Goal: Task Accomplishment & Management: Complete application form

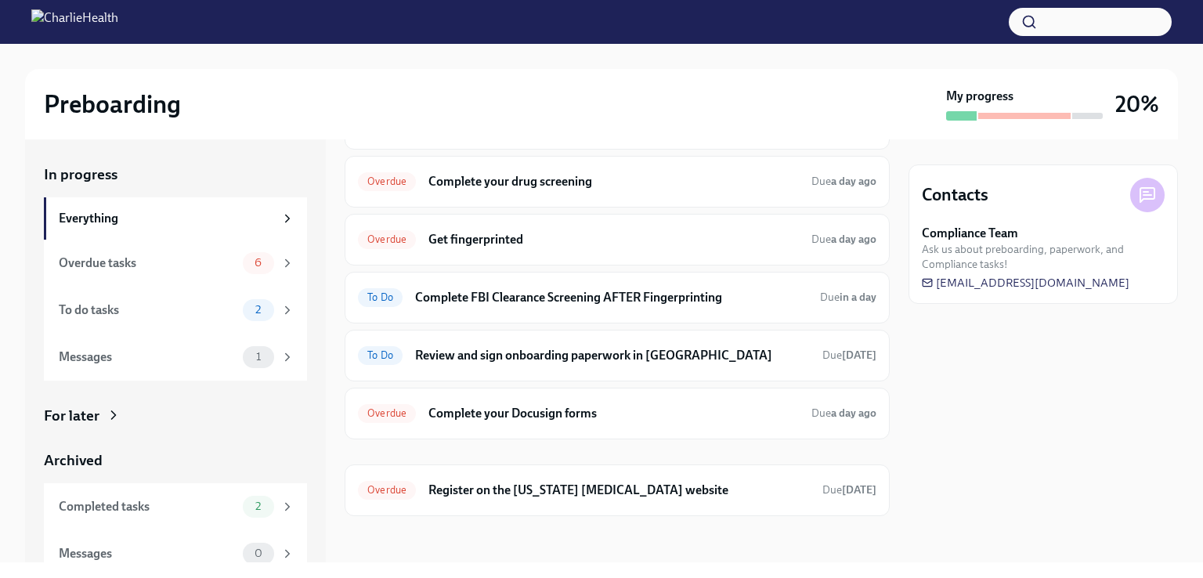
scroll to position [294, 0]
click at [530, 484] on h6 "Register on the [US_STATE] [MEDICAL_DATA] website" at bounding box center [618, 489] width 381 height 17
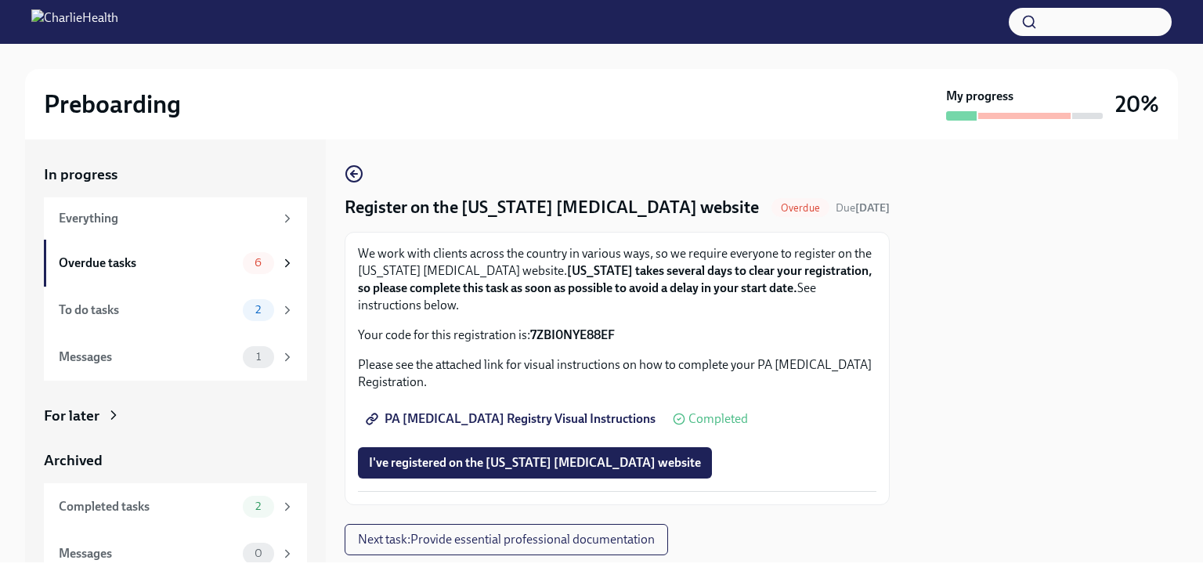
scroll to position [42, 0]
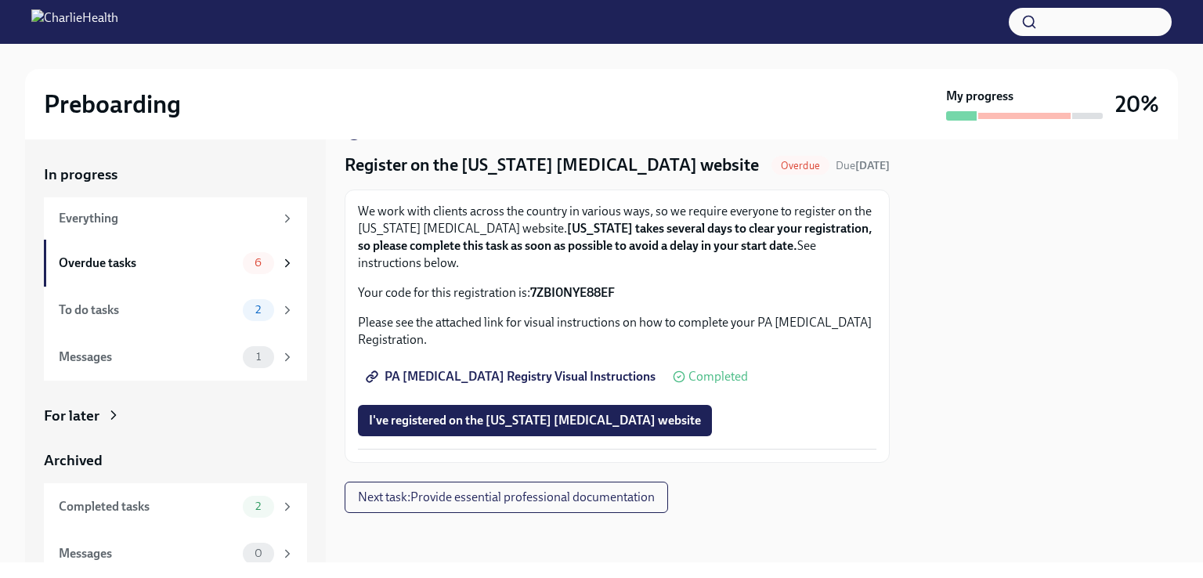
click at [555, 374] on span "PA [MEDICAL_DATA] Registry Visual Instructions" at bounding box center [512, 377] width 287 height 16
drag, startPoint x: 533, startPoint y: 289, endPoint x: 616, endPoint y: 291, distance: 83.8
click at [615, 291] on strong "7ZBI0NYE88EF" at bounding box center [572, 292] width 85 height 15
copy strong "7ZBI0NYE88EF"
click at [450, 424] on span "I've registered on the [US_STATE] [MEDICAL_DATA] website" at bounding box center [535, 421] width 332 height 16
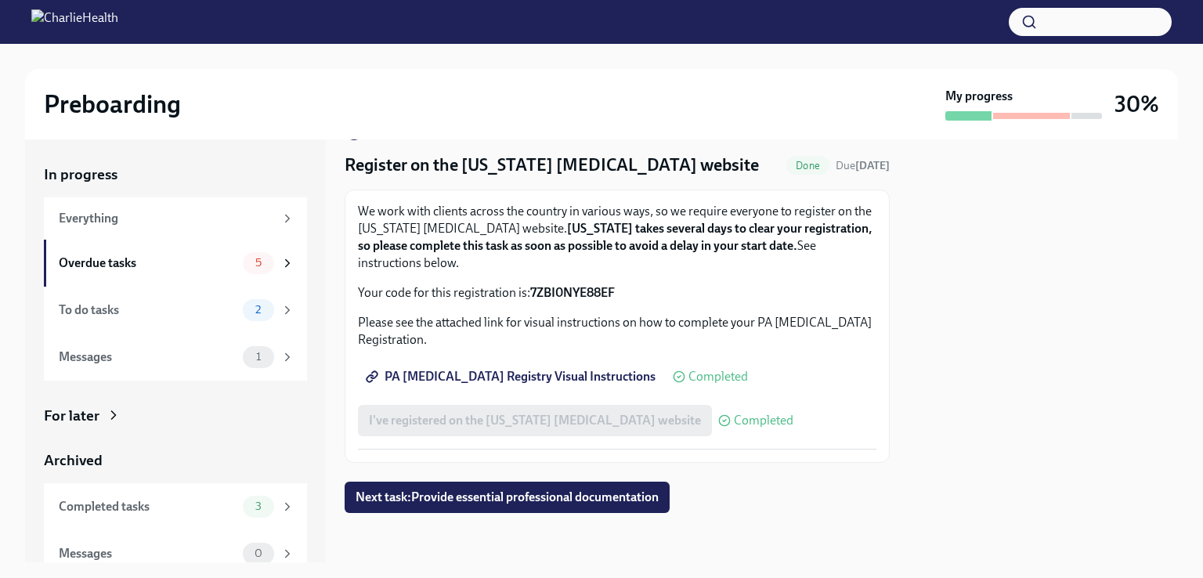
drag, startPoint x: 411, startPoint y: 501, endPoint x: 332, endPoint y: 474, distance: 83.7
click at [332, 474] on div "In progress Everything Overdue tasks 5 To do tasks 2 Messages 1 For later Archi…" at bounding box center [601, 350] width 1153 height 423
click at [109, 210] on div "Everything" at bounding box center [166, 218] width 215 height 17
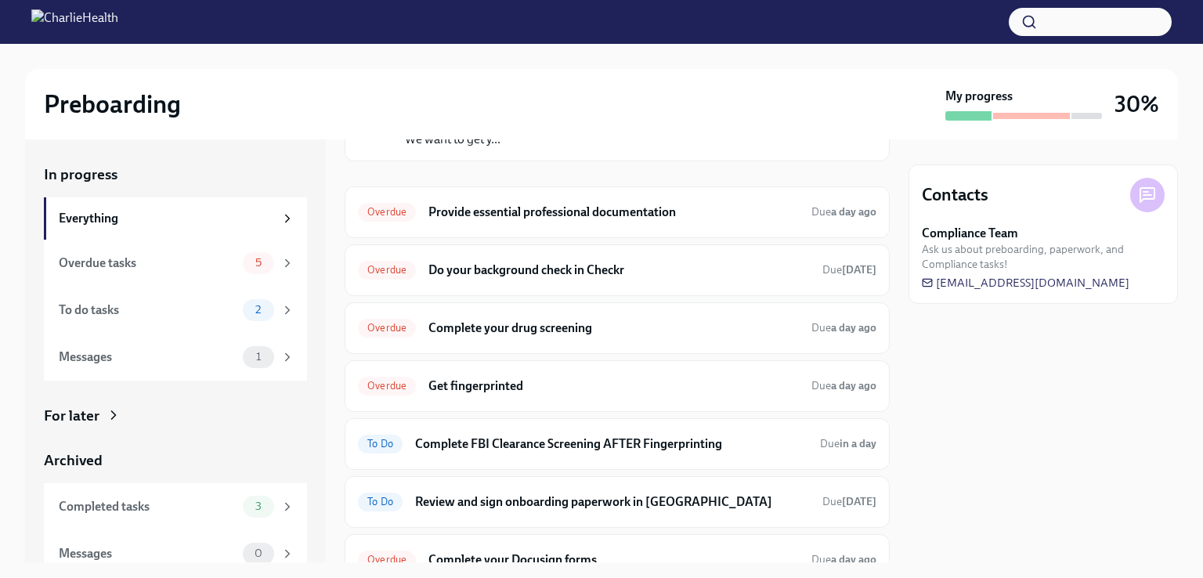
scroll to position [127, 0]
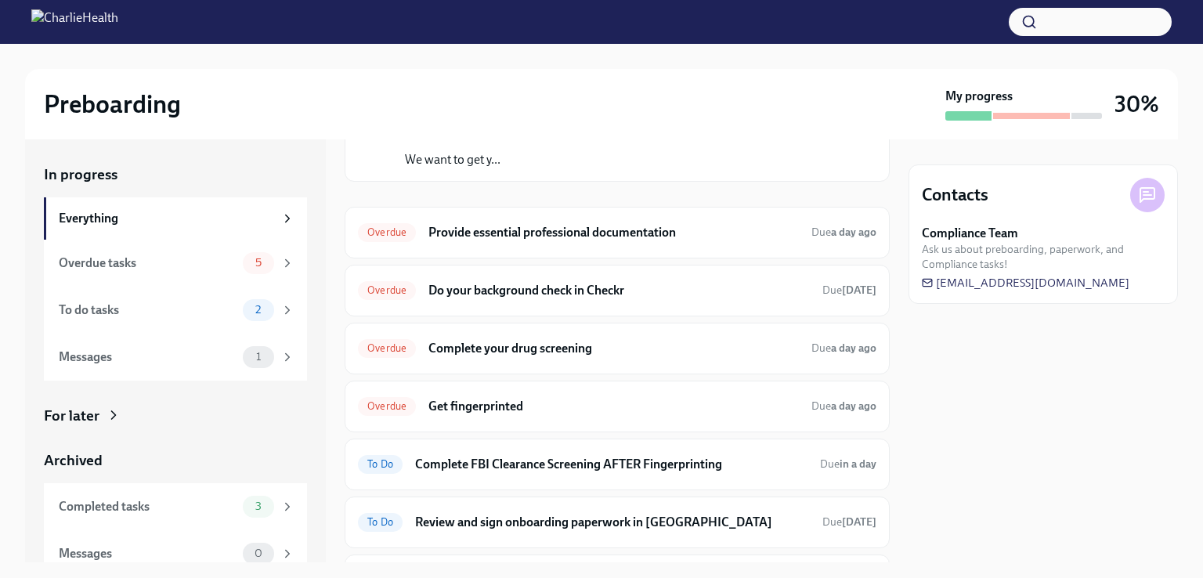
drag, startPoint x: 595, startPoint y: 295, endPoint x: 576, endPoint y: 292, distance: 19.8
click at [576, 292] on h6 "Do your background check in Checkr" at bounding box center [618, 290] width 381 height 17
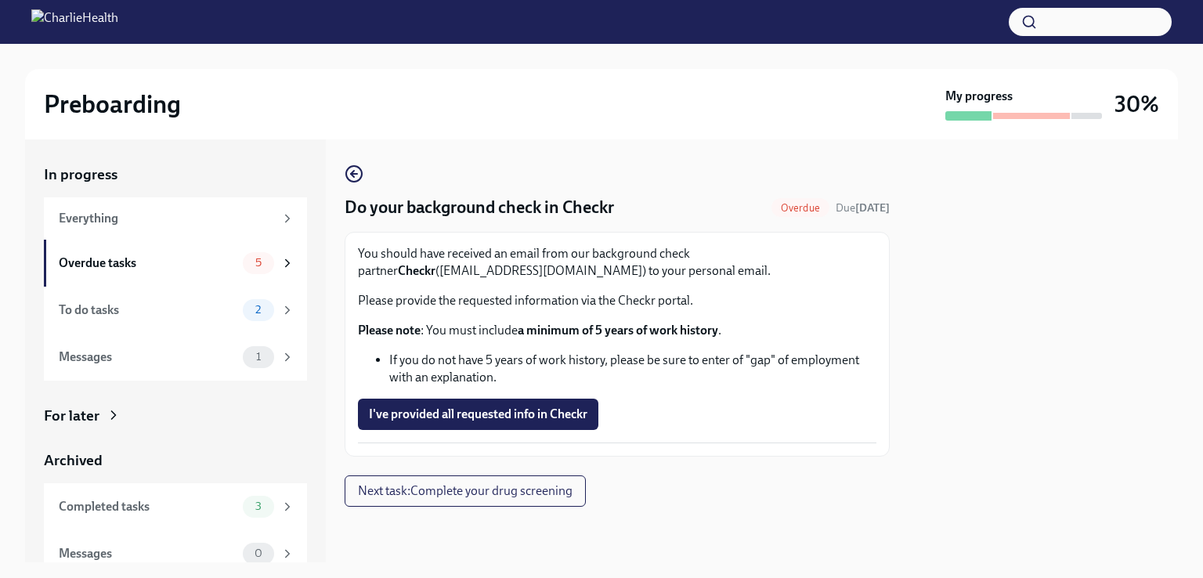
click at [108, 211] on div "Everything" at bounding box center [166, 218] width 215 height 17
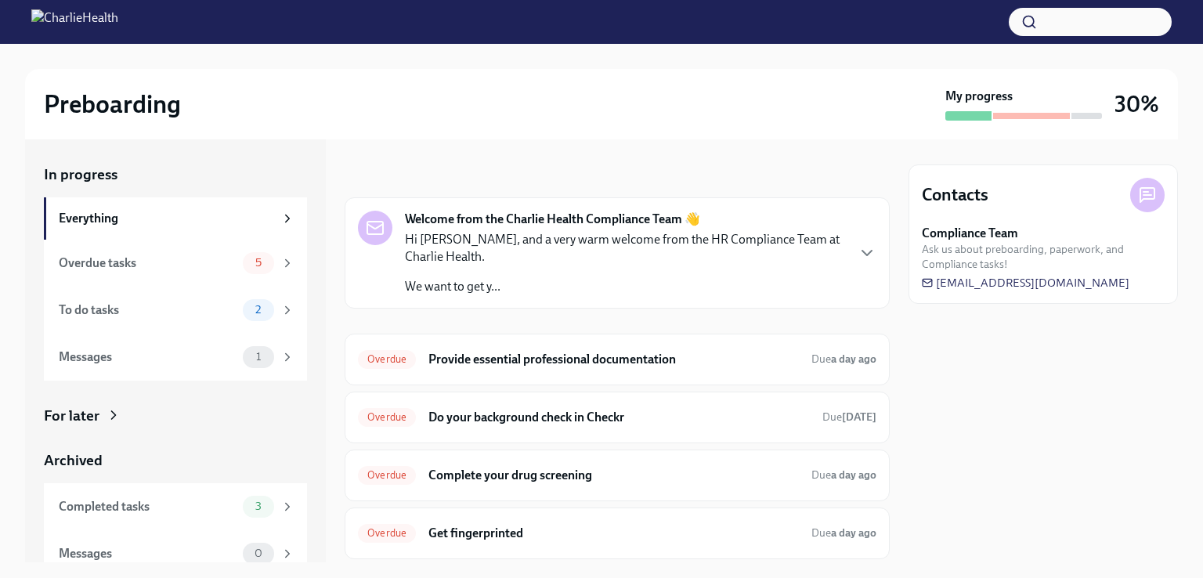
click at [667, 367] on div "Overdue Provide essential professional documentation Due a day ago" at bounding box center [617, 359] width 518 height 25
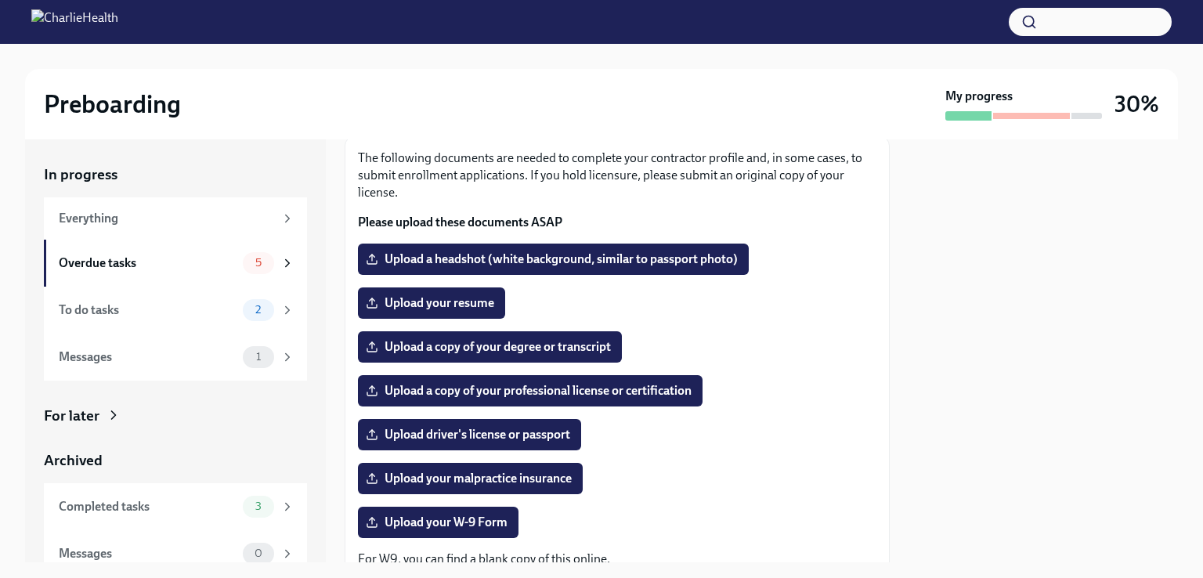
scroll to position [118, 0]
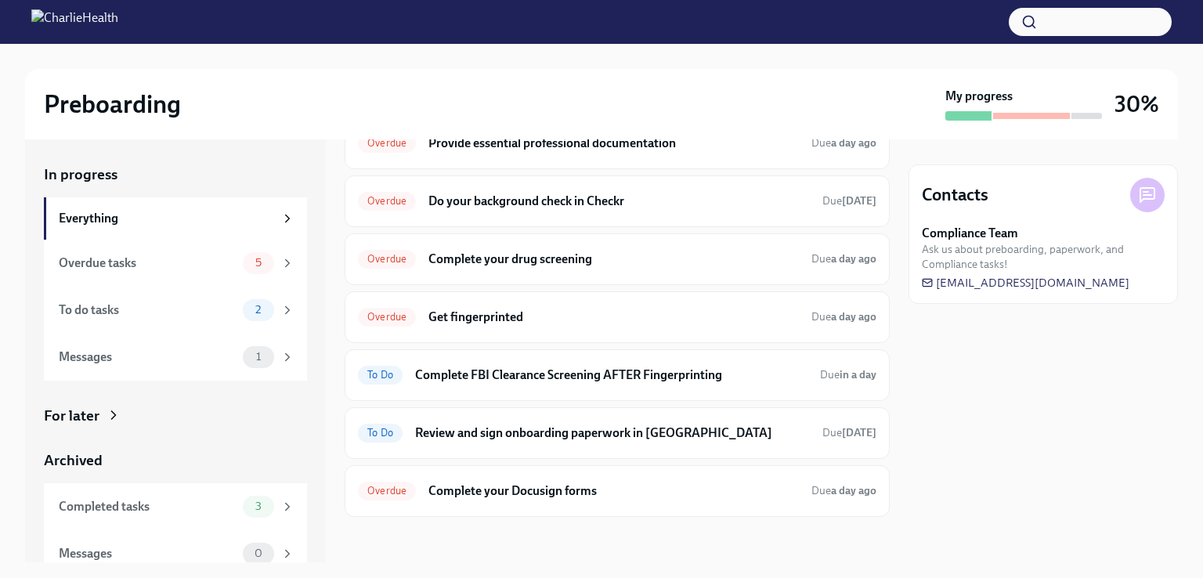
scroll to position [218, 0]
click at [518, 483] on h6 "Complete your Docusign forms" at bounding box center [613, 489] width 370 height 17
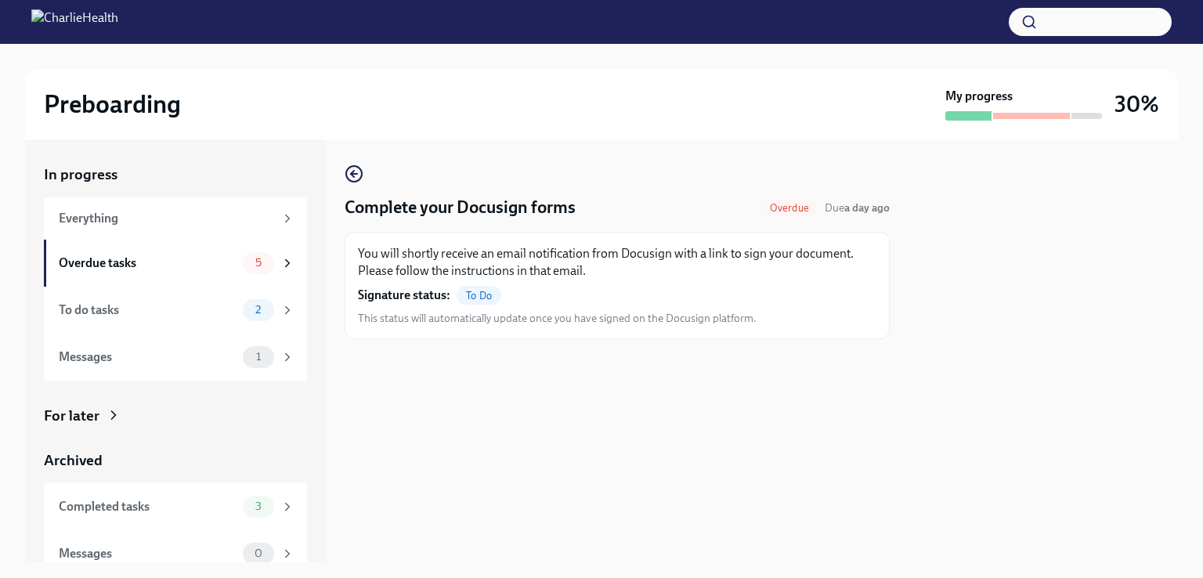
click at [119, 260] on div "Overdue tasks" at bounding box center [148, 263] width 178 height 17
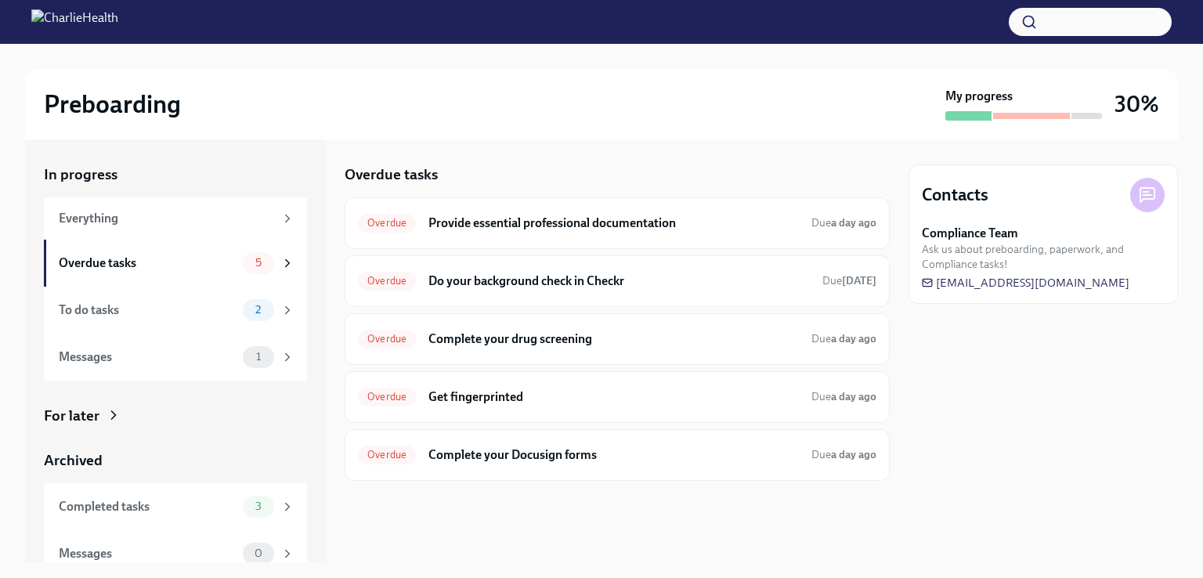
click at [646, 344] on h6 "Complete your drug screening" at bounding box center [613, 338] width 370 height 17
click at [420, 394] on div "Overdue Get fingerprinted Due a day ago" at bounding box center [617, 397] width 518 height 25
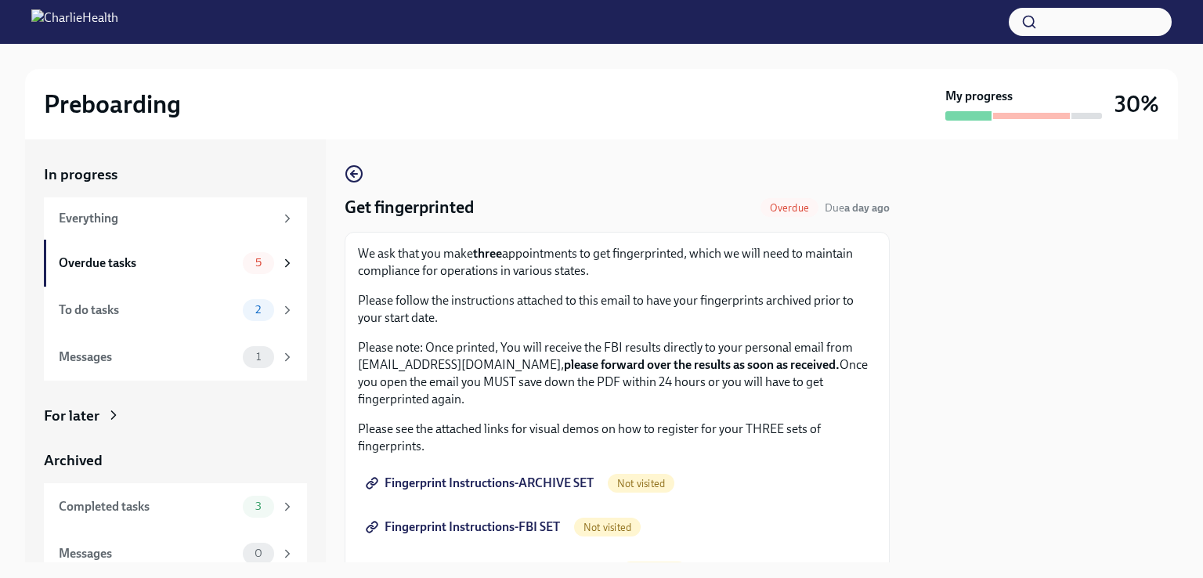
click at [529, 435] on p "Please see the attached links for visual demos on how to register for your THRE…" at bounding box center [617, 438] width 518 height 34
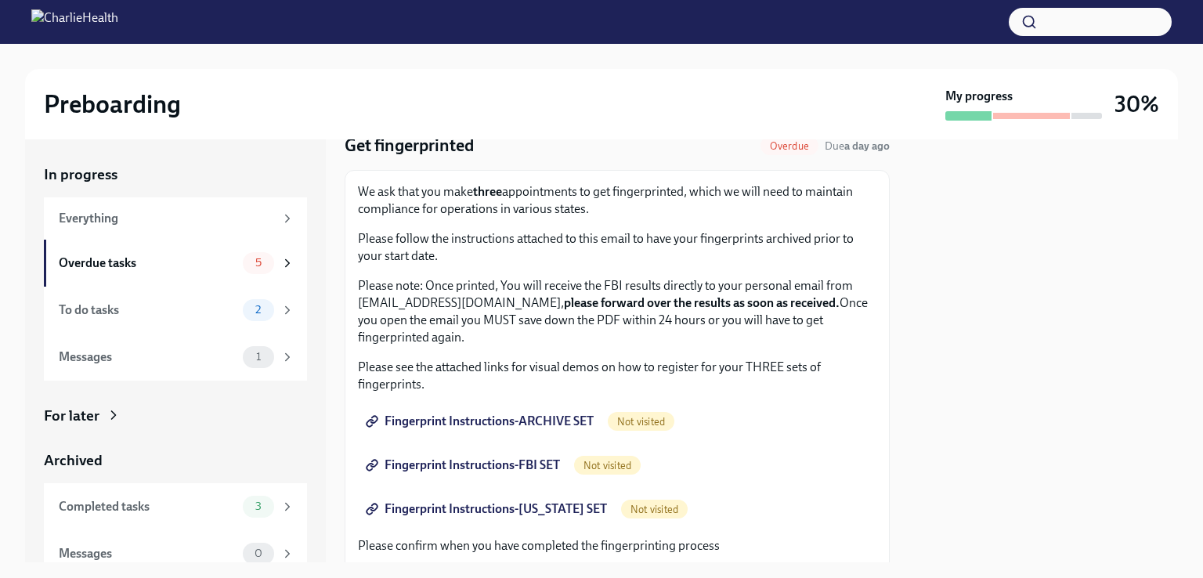
scroll to position [74, 0]
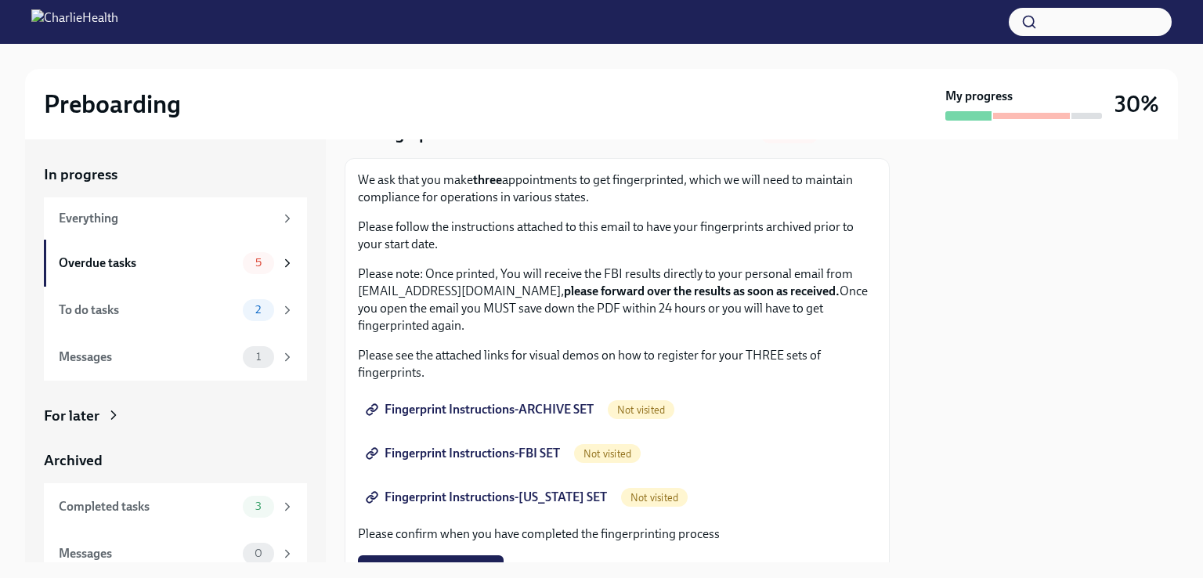
click at [525, 402] on span "Fingerprint Instructions-ARCHIVE SET" at bounding box center [481, 410] width 225 height 16
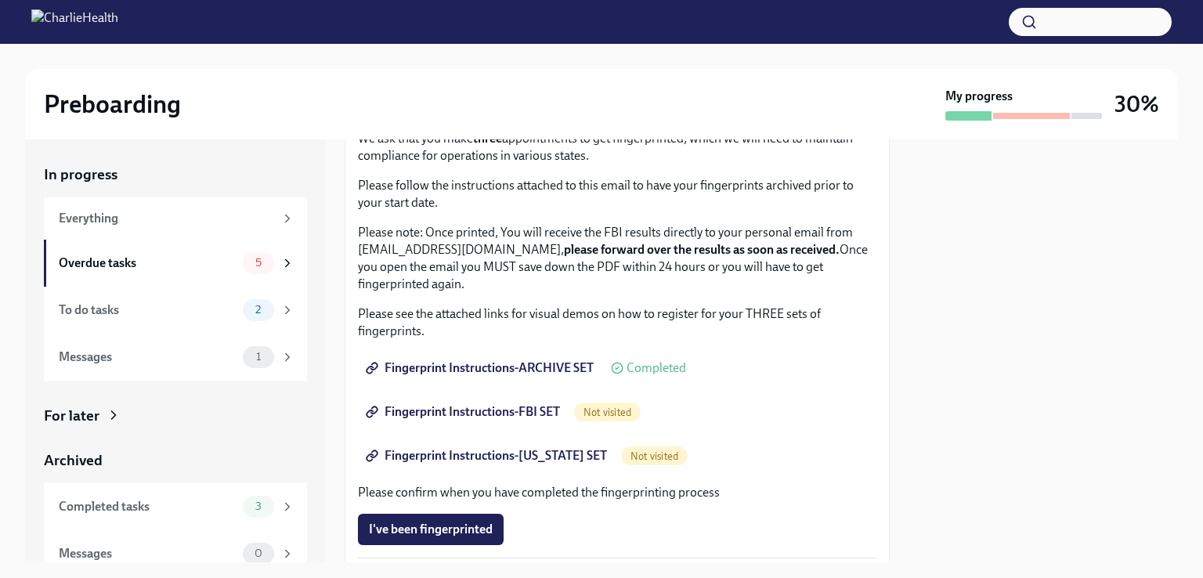
scroll to position [117, 0]
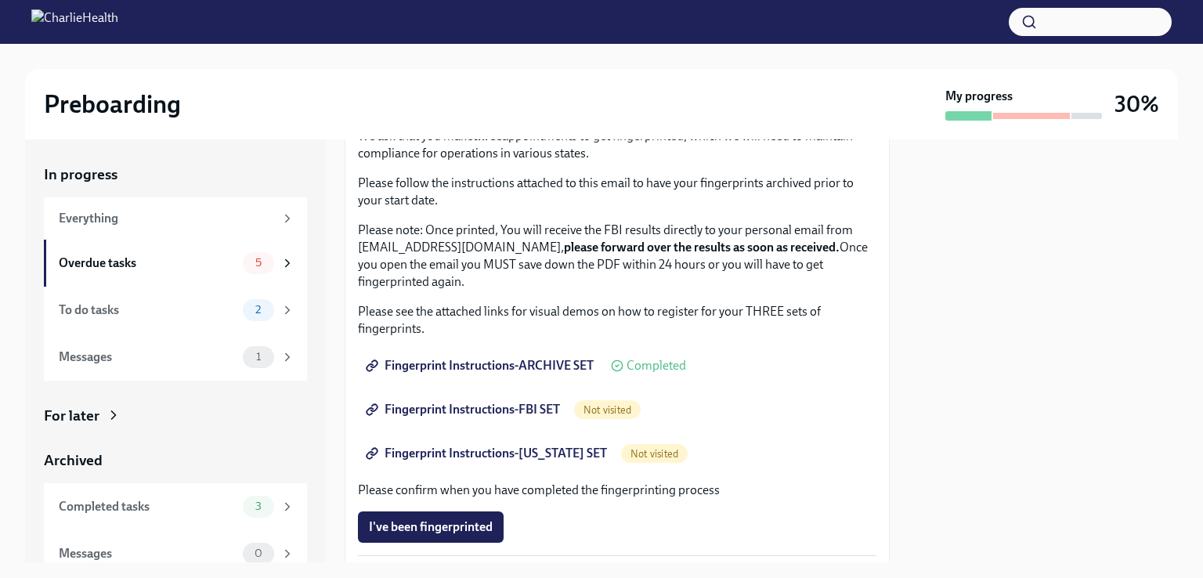
click at [521, 413] on span "Fingerprint Instructions-FBI SET" at bounding box center [464, 410] width 191 height 16
click at [470, 406] on span "Fingerprint Instructions-FBI SET" at bounding box center [464, 410] width 191 height 16
click at [578, 449] on span "Fingerprint Instructions-[US_STATE] SET" at bounding box center [488, 454] width 238 height 16
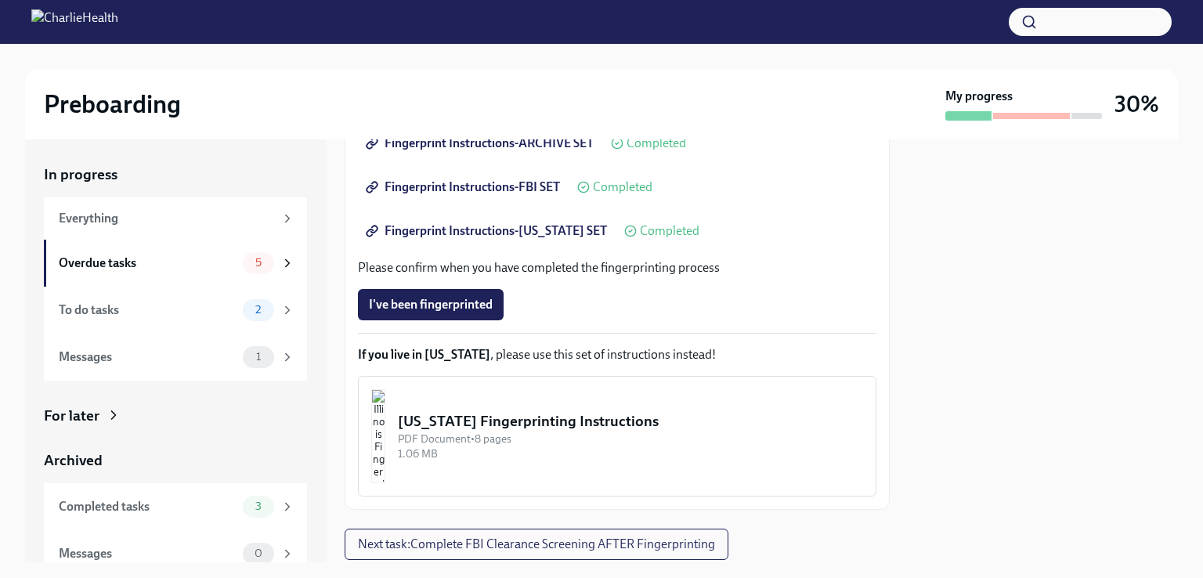
scroll to position [367, 0]
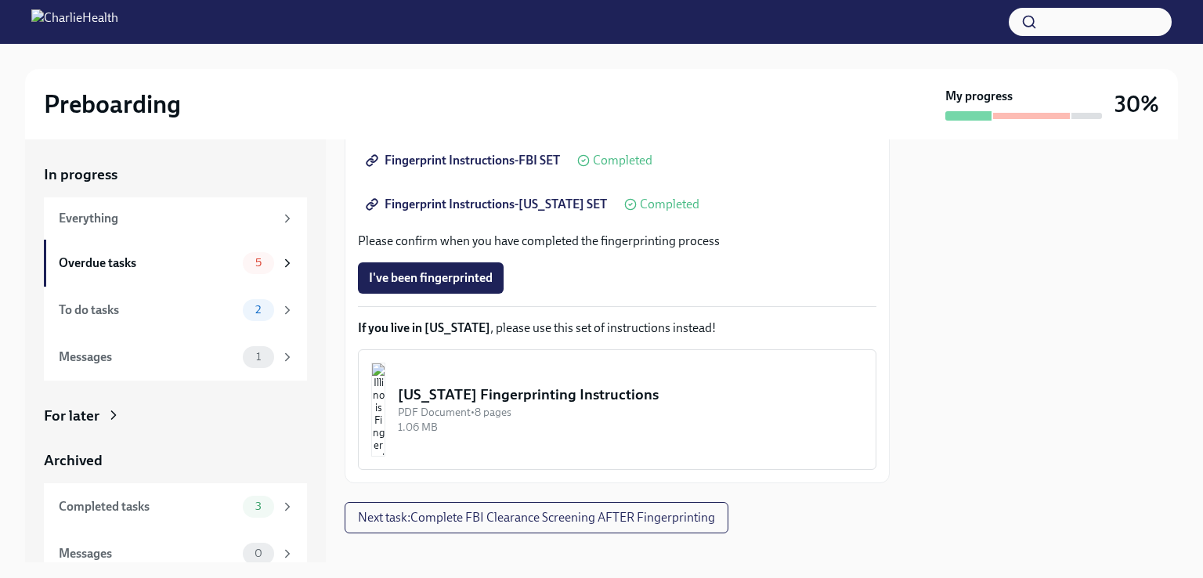
click at [185, 218] on div "Everything" at bounding box center [166, 218] width 215 height 17
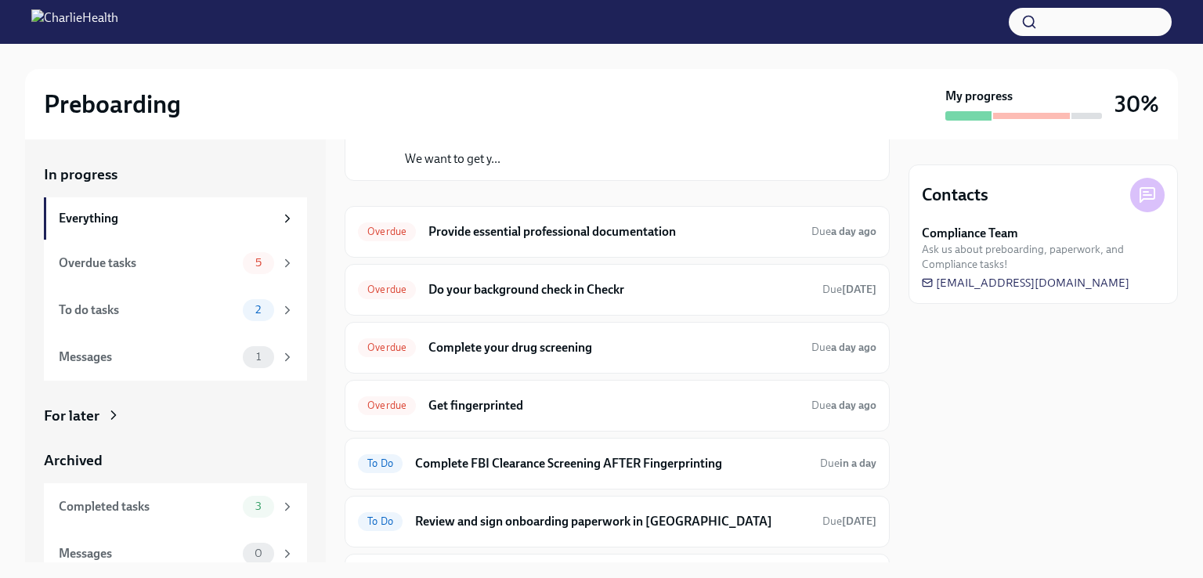
scroll to position [126, 0]
click at [561, 355] on h6 "Complete your drug screening" at bounding box center [613, 349] width 370 height 17
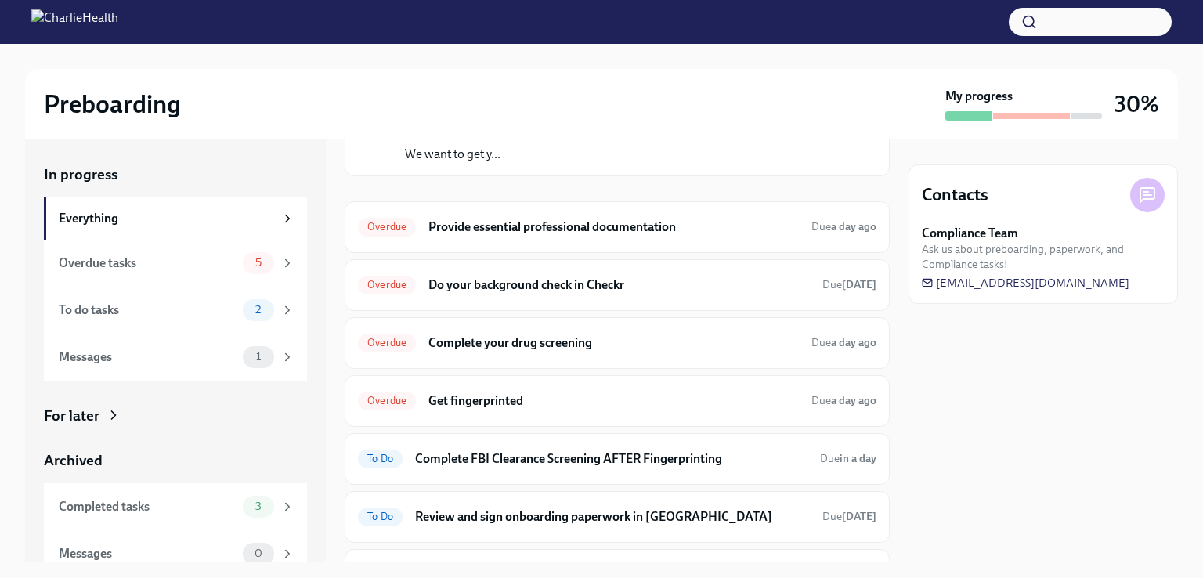
scroll to position [131, 0]
click at [582, 286] on h6 "Do your background check in Checkr" at bounding box center [618, 286] width 381 height 17
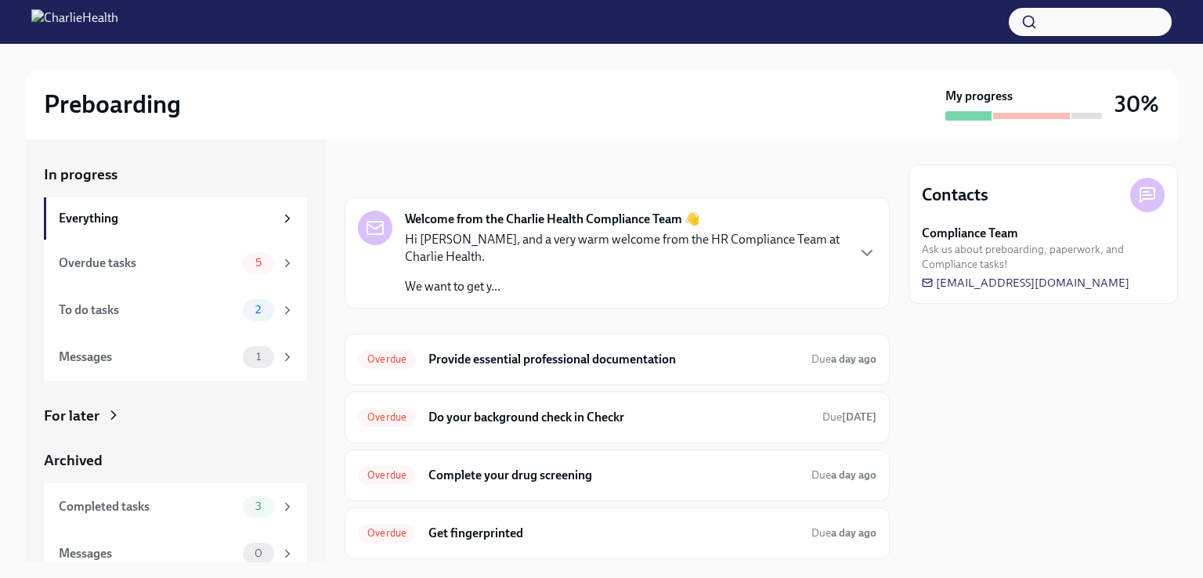
click at [531, 470] on h6 "Complete your drug screening" at bounding box center [613, 475] width 370 height 17
click at [563, 356] on h6 "Provide essential professional documentation" at bounding box center [613, 359] width 370 height 17
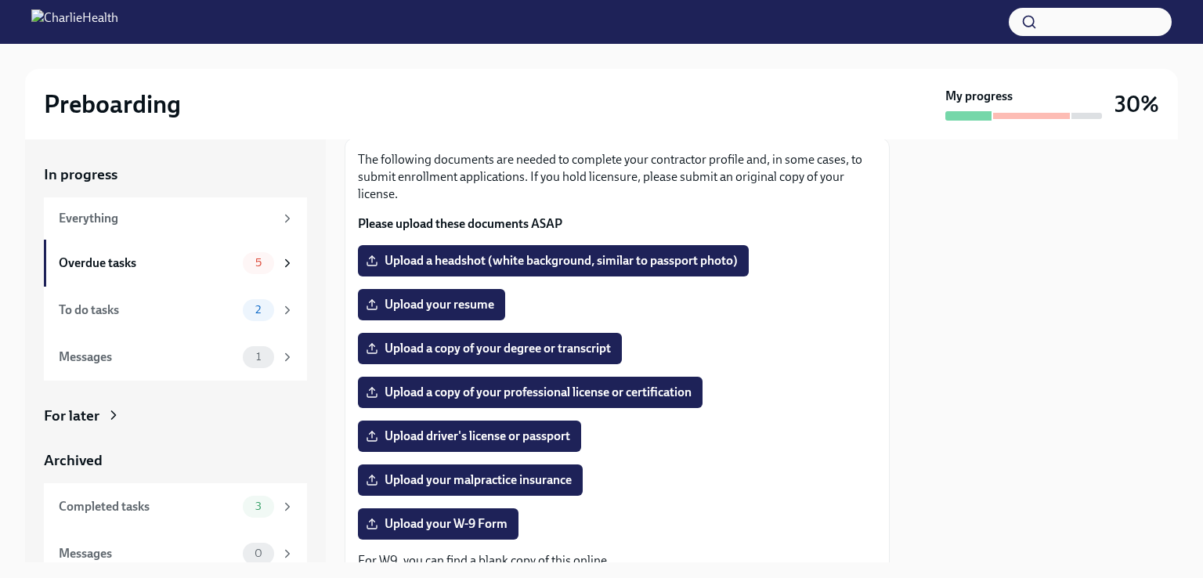
scroll to position [110, 0]
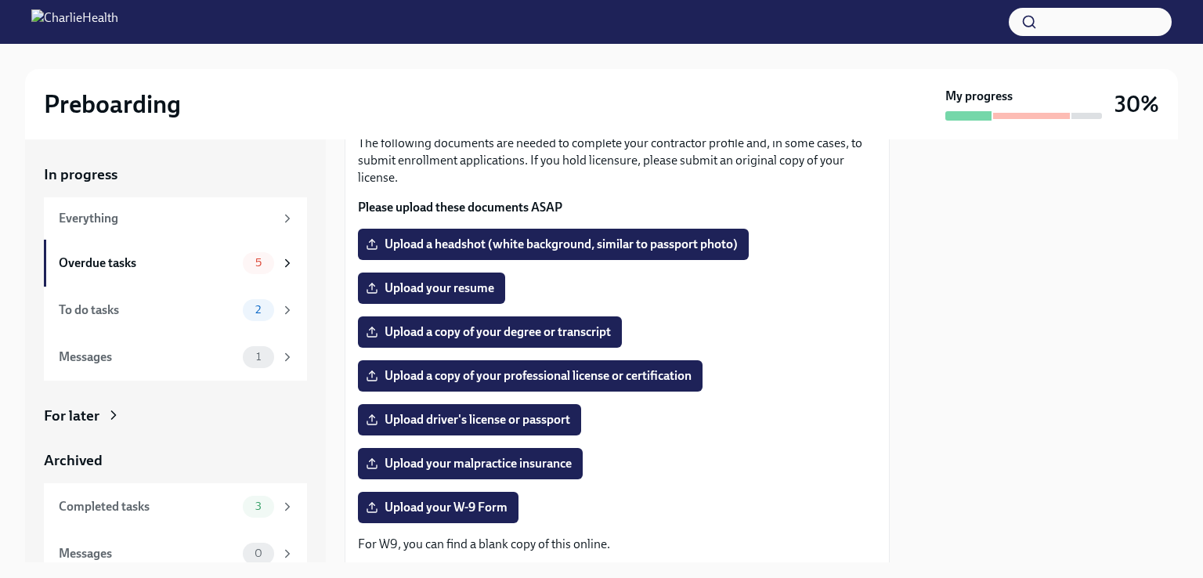
drag, startPoint x: 754, startPoint y: 295, endPoint x: 749, endPoint y: 311, distance: 16.6
click at [749, 311] on div "The following documents are needed to complete your contractor profile and, in …" at bounding box center [617, 412] width 518 height 555
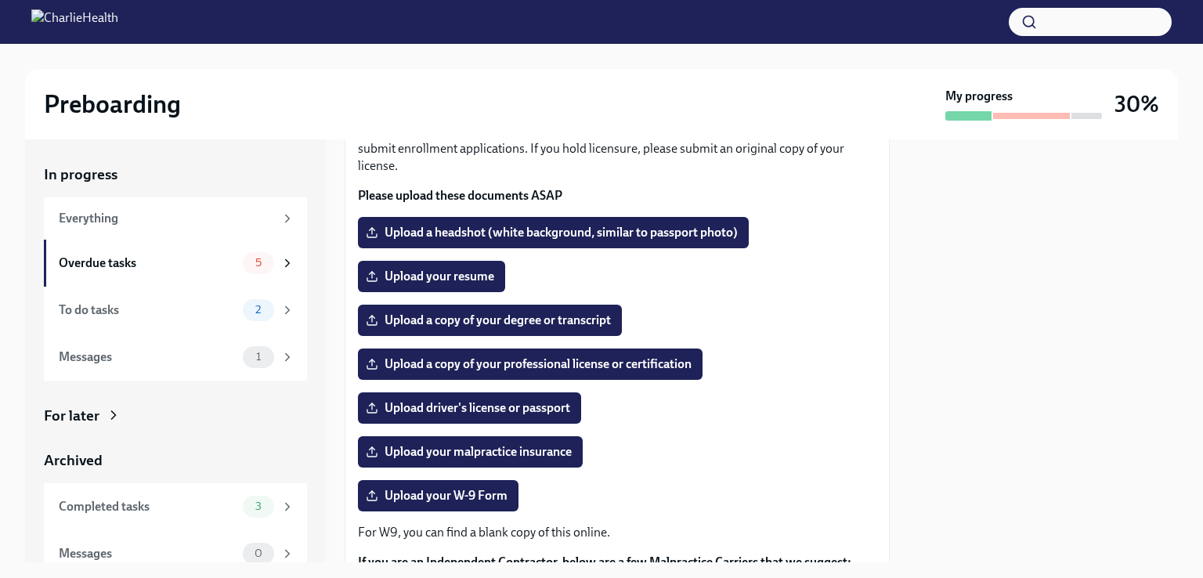
scroll to position [116, 0]
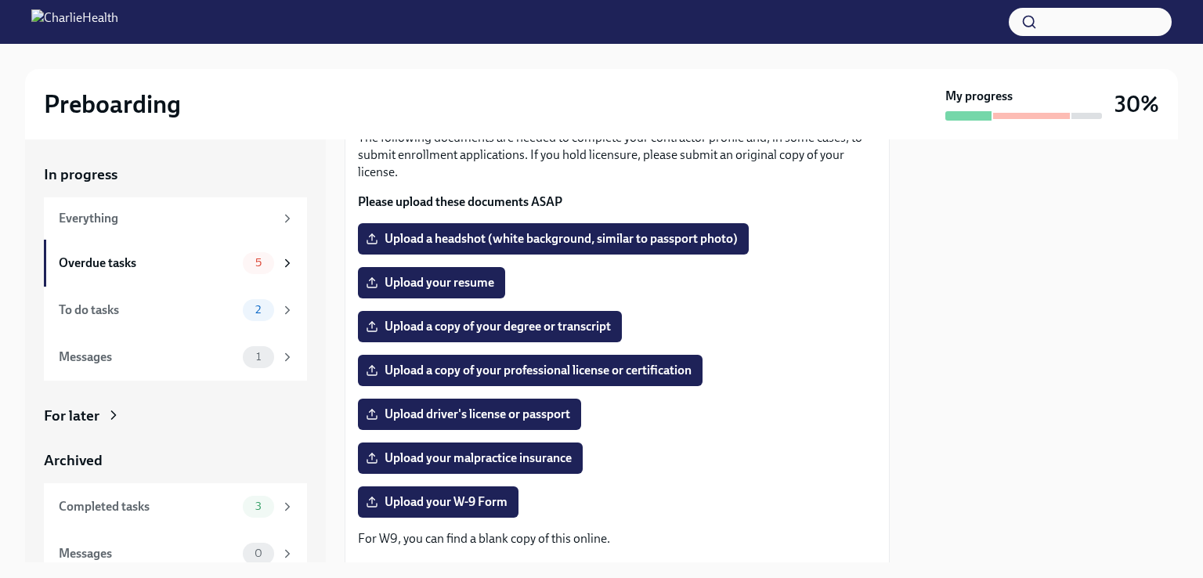
click at [580, 237] on span "Upload a headshot (white background, similar to passport photo)" at bounding box center [553, 239] width 369 height 16
click at [0, 0] on input "Upload a headshot (white background, similar to passport photo)" at bounding box center [0, 0] width 0 height 0
